Goal: Transaction & Acquisition: Purchase product/service

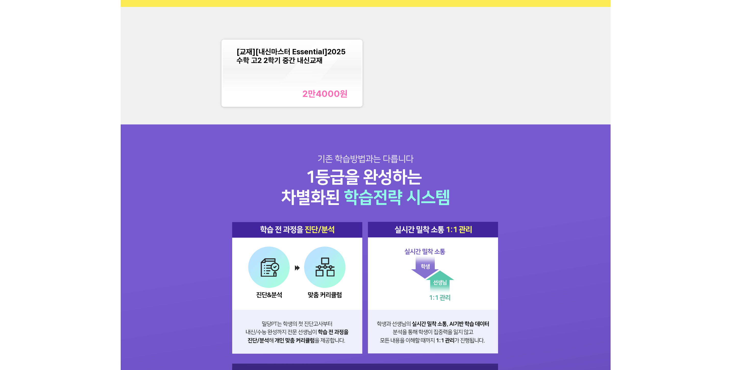
scroll to position [128, 0]
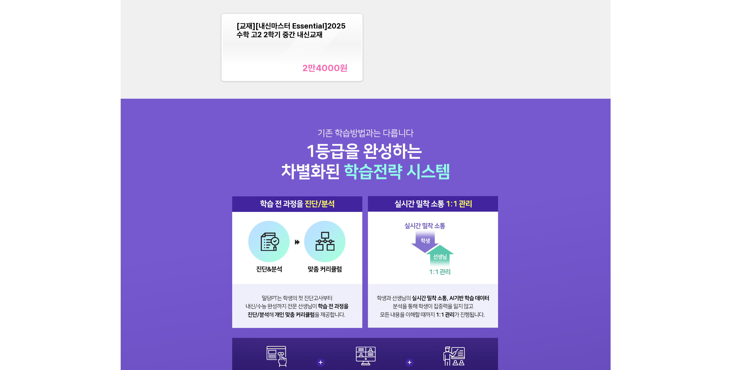
scroll to position [51, 0]
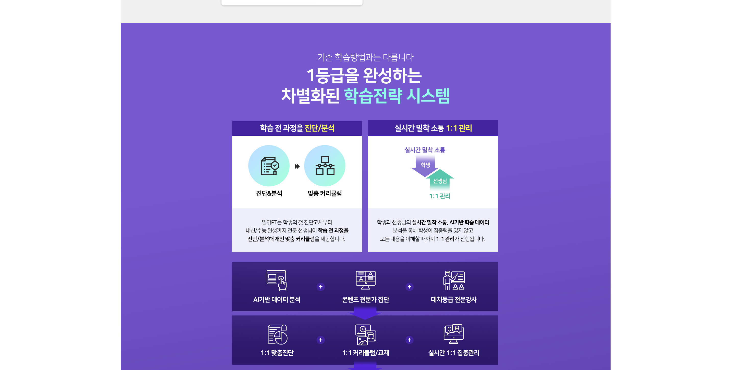
scroll to position [128, 0]
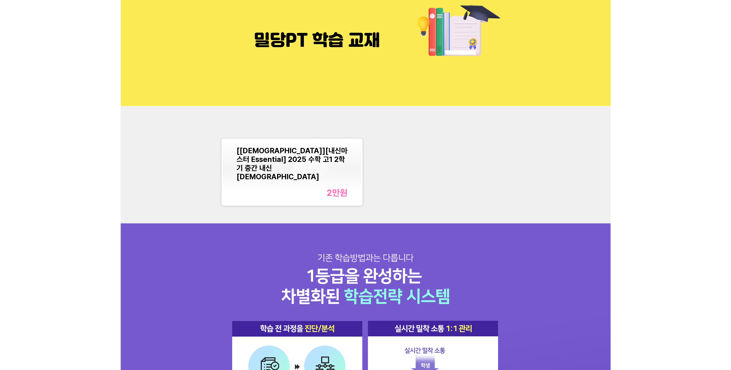
scroll to position [26, 0]
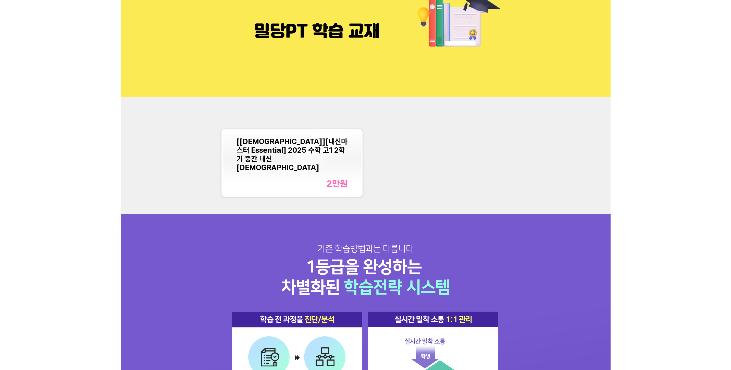
scroll to position [128, 0]
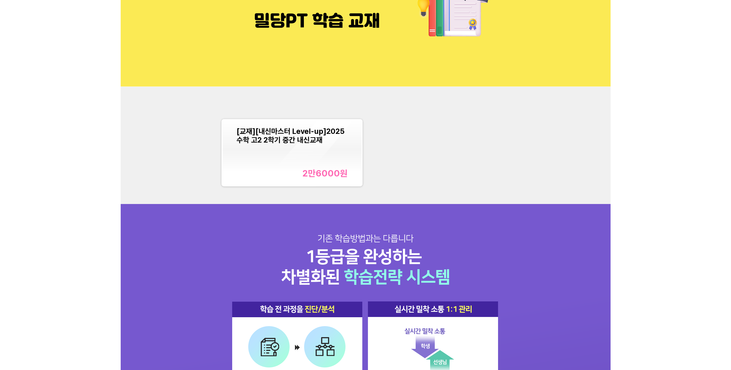
scroll to position [51, 0]
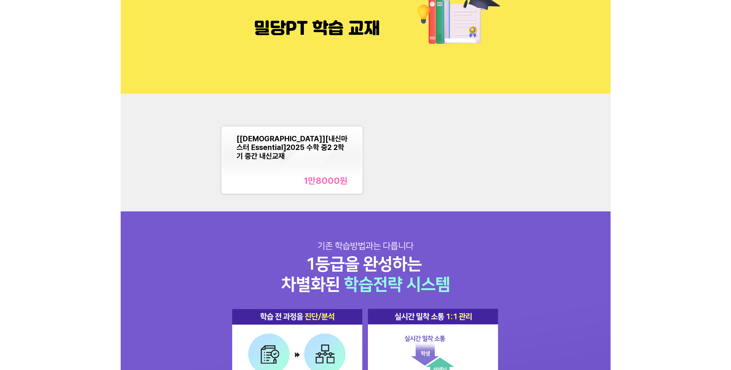
scroll to position [51, 0]
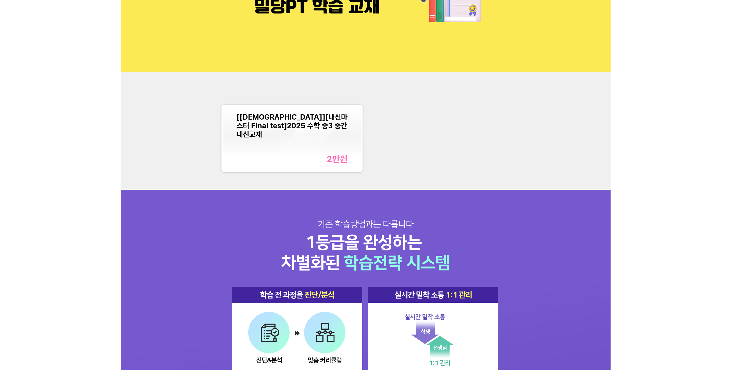
scroll to position [102, 0]
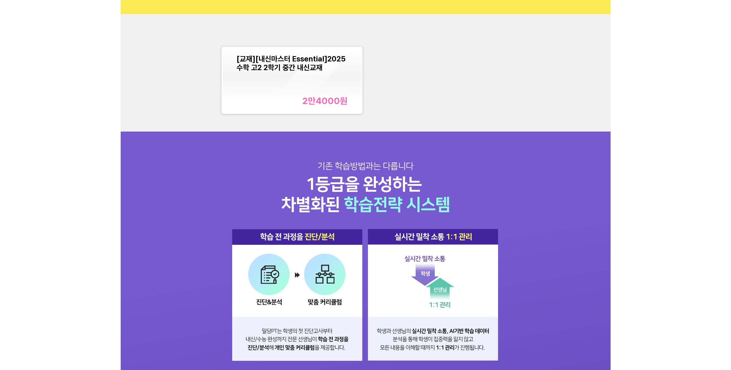
scroll to position [128, 0]
